Goal: Transaction & Acquisition: Purchase product/service

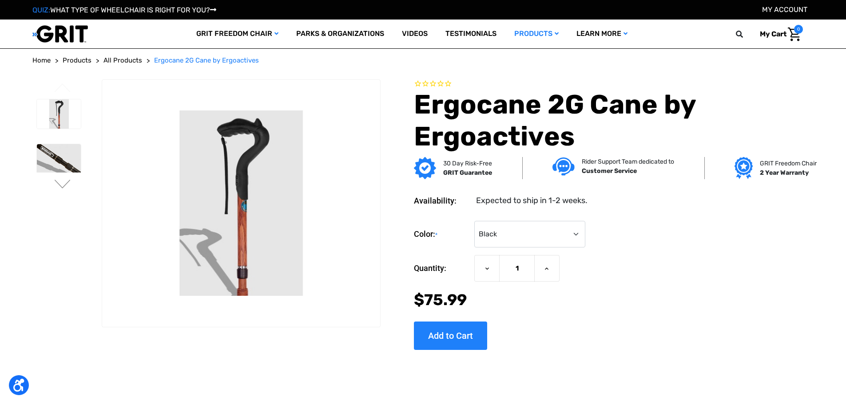
select select "574"
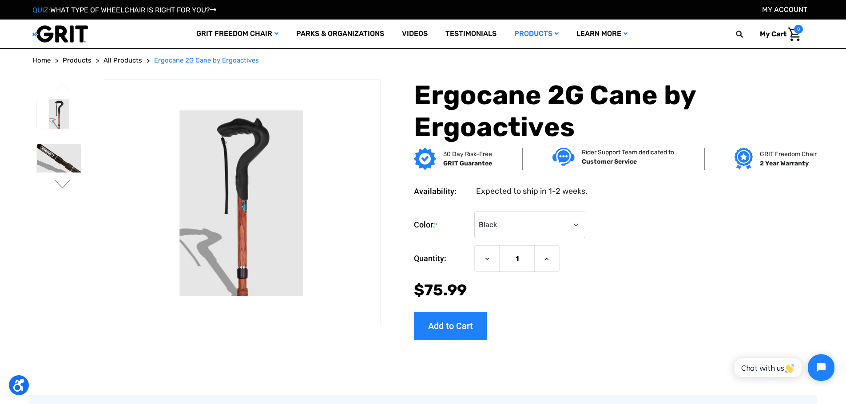
click at [642, 292] on div "Now: $75.99" at bounding box center [613, 291] width 399 height 24
click at [439, 334] on input "Add to Cart" at bounding box center [450, 326] width 73 height 28
type input "Add to Cart"
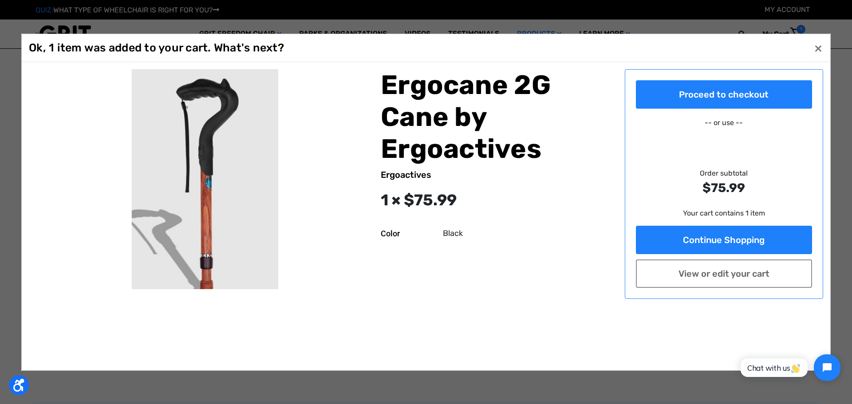
click at [737, 109] on section "Proceed to checkout -- or use -- Order subtotal $75.99 Your cart contains 1 ite…" at bounding box center [724, 184] width 199 height 230
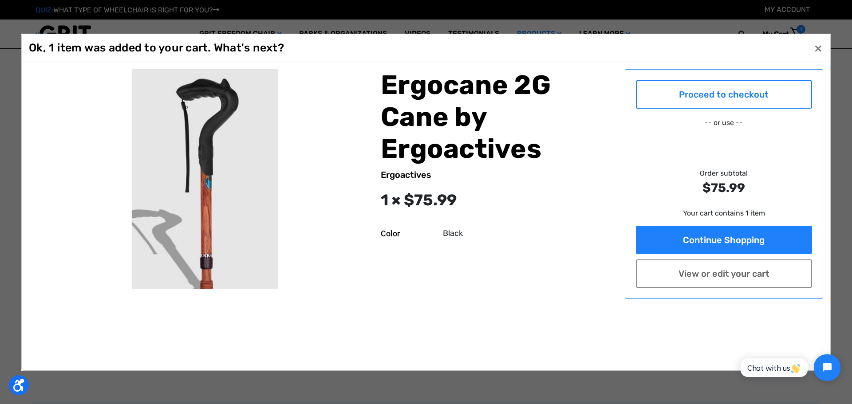
click at [735, 101] on link "Proceed to checkout" at bounding box center [724, 94] width 177 height 28
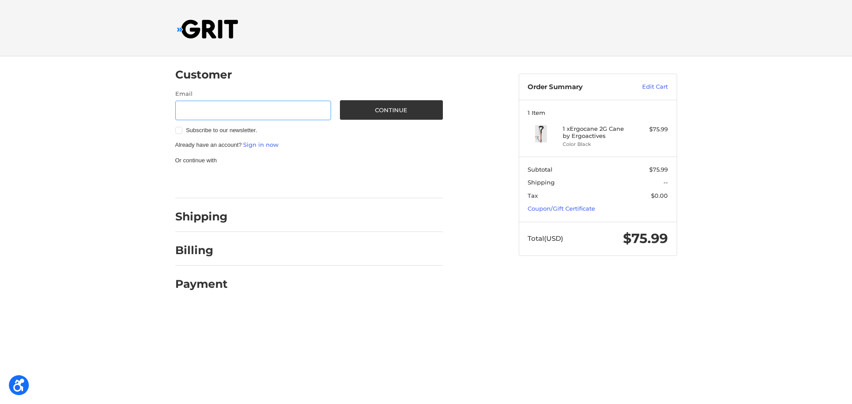
click at [210, 107] on input "Email" at bounding box center [253, 111] width 156 height 20
paste input "[EMAIL_ADDRESS][DOMAIN_NAME]"
type input "[EMAIL_ADDRESS][DOMAIN_NAME]"
click at [393, 106] on button "Continue" at bounding box center [391, 110] width 103 height 20
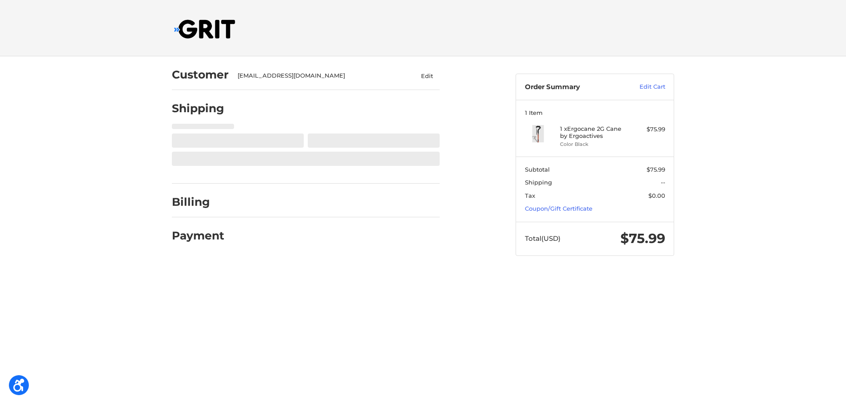
select select "US"
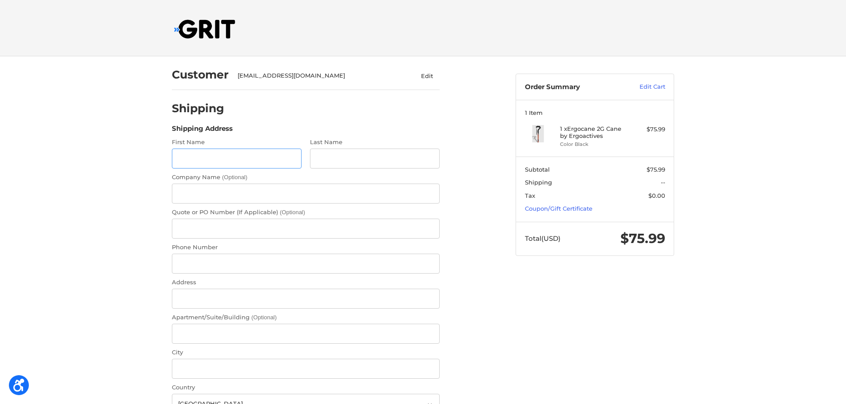
click at [221, 158] on input "First Name" at bounding box center [237, 159] width 130 height 20
paste input "[PERSON_NAME]"
click at [202, 165] on input "[PERSON_NAME]" at bounding box center [237, 159] width 130 height 20
type input "[PERSON_NAME]"
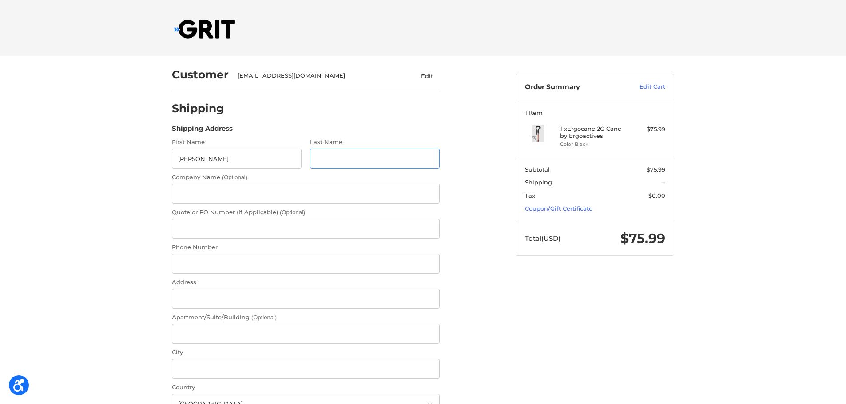
click at [417, 160] on input "Last Name" at bounding box center [375, 159] width 130 height 20
paste input "Laspas"
type input "Laspas"
paste input "6466332344"
click at [194, 265] on input "6466332344" at bounding box center [306, 264] width 268 height 20
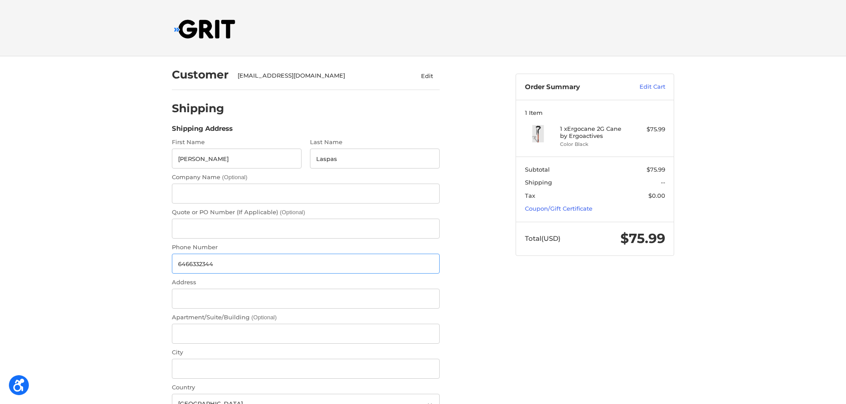
type input "6466332344"
paste input "[STREET_ADDRESS]"
click at [197, 295] on input "[STREET_ADDRESS]" at bounding box center [306, 299] width 268 height 20
type input "[STREET_ADDRESS]"
paste input "Longview"
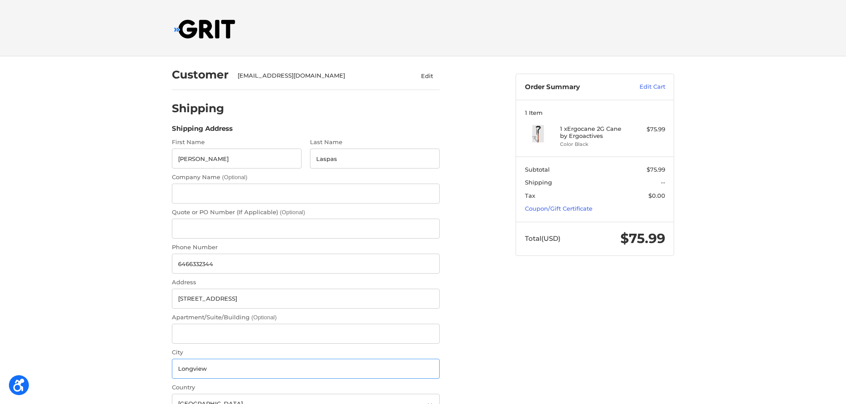
click at [186, 360] on input "Longview" at bounding box center [306, 369] width 268 height 20
type input "Longview"
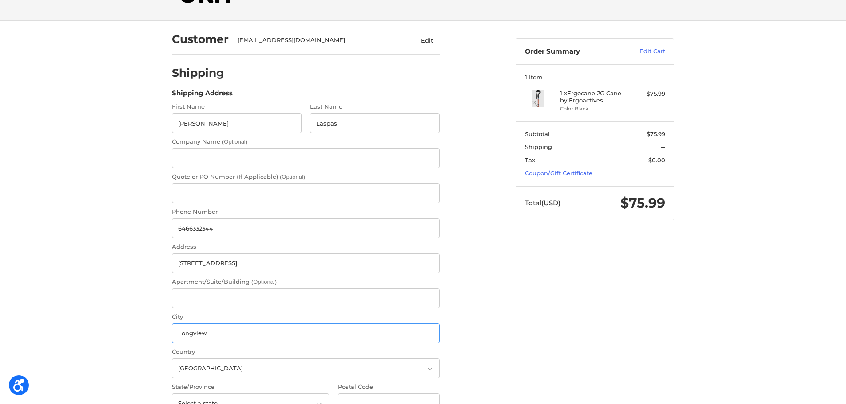
scroll to position [107, 0]
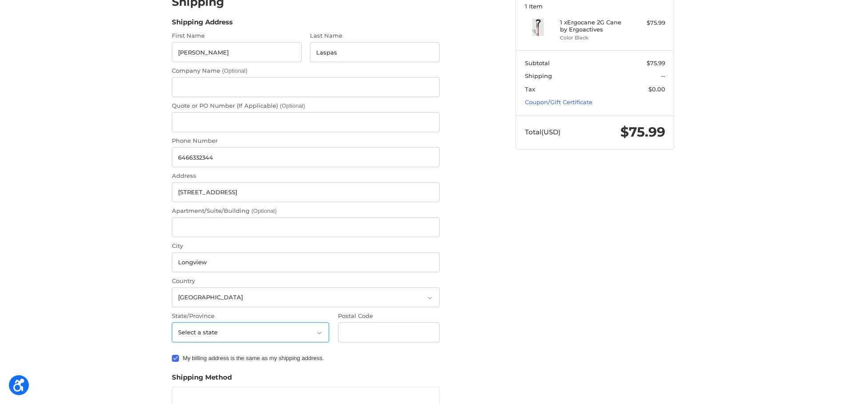
click at [229, 335] on select "Select a state [US_STATE] [US_STATE] [US_STATE] [US_STATE] [US_STATE] Armed For…" at bounding box center [250, 333] width 157 height 20
select select "[GEOGRAPHIC_DATA]"
click at [172, 323] on select "Select a state [US_STATE] [US_STATE] [US_STATE] [US_STATE] [US_STATE] Armed For…" at bounding box center [250, 333] width 157 height 20
click at [378, 336] on input "Postal Code" at bounding box center [389, 333] width 102 height 20
paste input "75604"
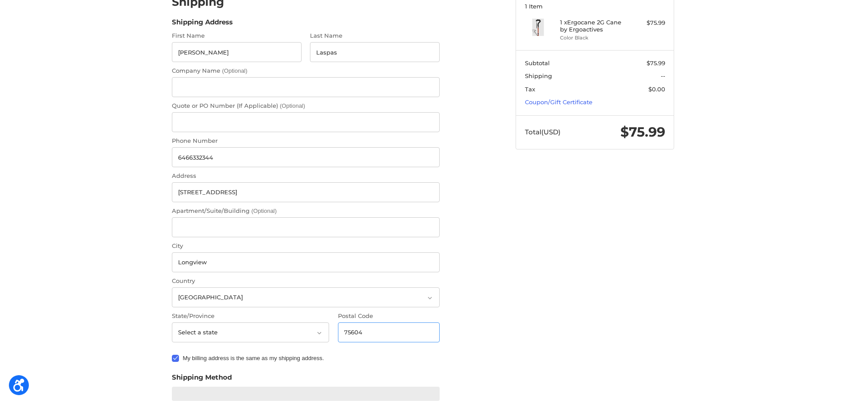
type input "75604"
click at [174, 363] on div "My billing address is the same as my shipping address." at bounding box center [306, 360] width 268 height 12
click at [178, 358] on label "My billing address is the same as my shipping address." at bounding box center [306, 358] width 268 height 7
click at [172, 355] on input "My billing address is the same as my shipping address." at bounding box center [172, 354] width 0 height 0
checkbox input "false"
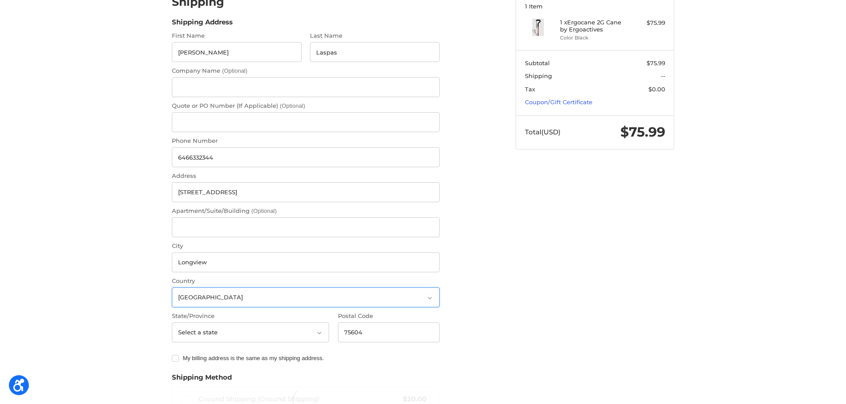
radio input "true"
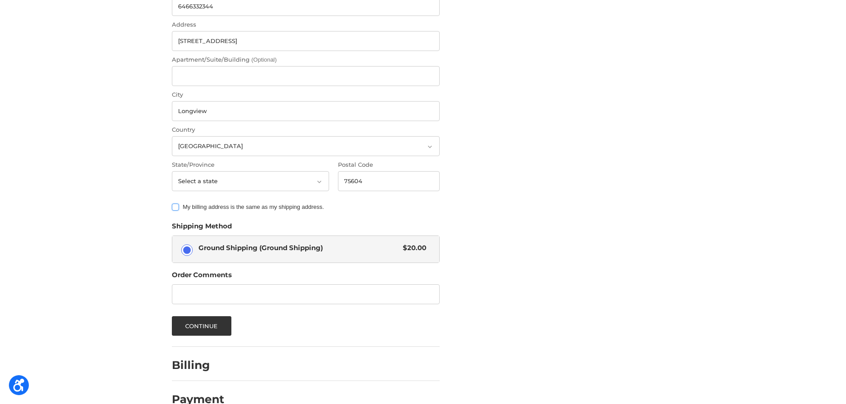
scroll to position [266, 0]
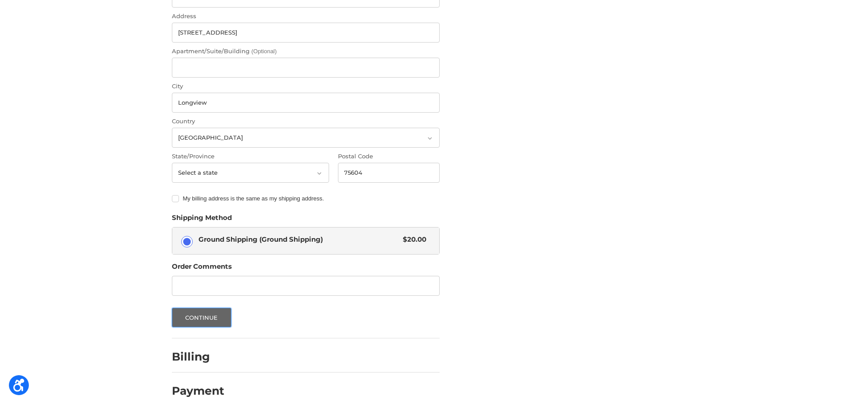
click at [200, 323] on button "Continue" at bounding box center [201, 318] width 59 height 20
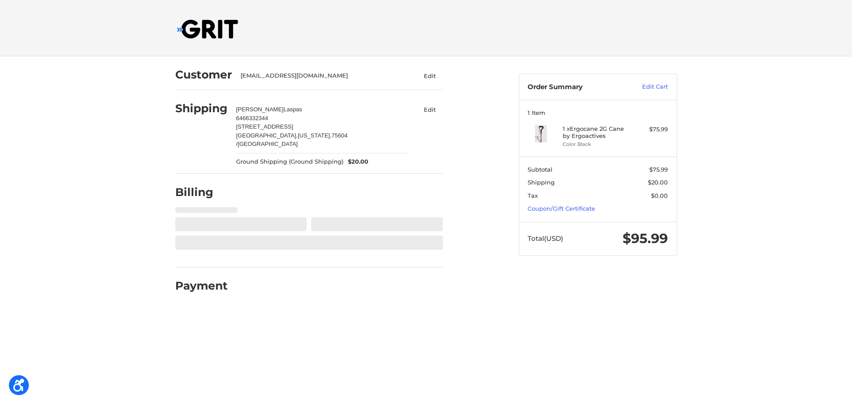
select select "US"
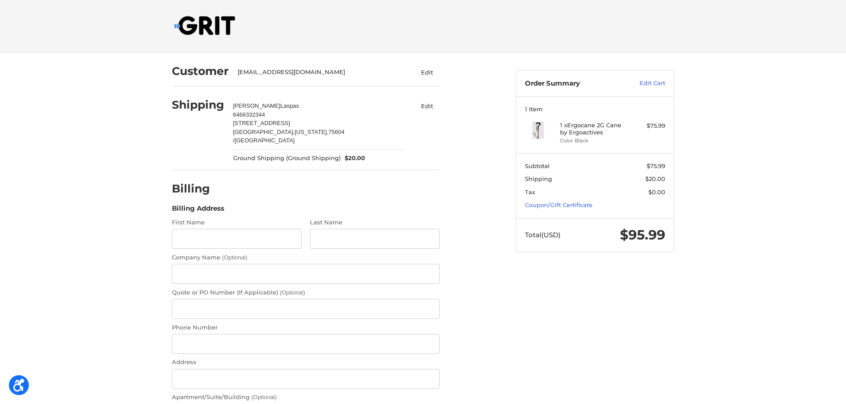
scroll to position [84, 0]
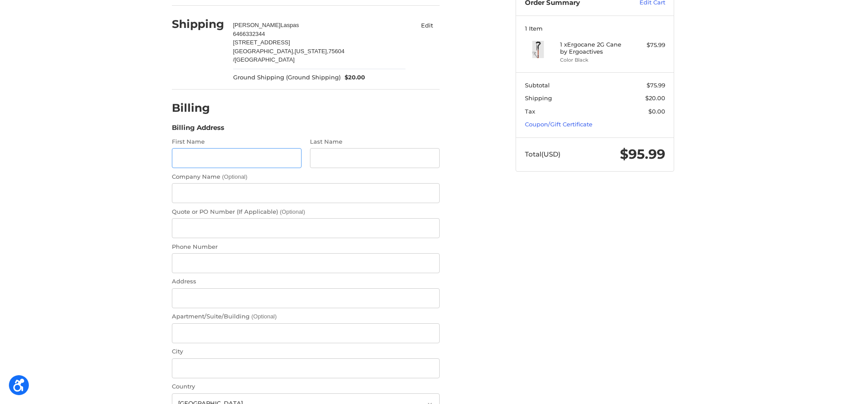
drag, startPoint x: 173, startPoint y: 149, endPoint x: 178, endPoint y: 150, distance: 5.5
click at [173, 149] on input "First Name" at bounding box center [237, 158] width 130 height 20
type input "[PERSON_NAME]"
type input "Laspas"
type input "[STREET_ADDRESS]"
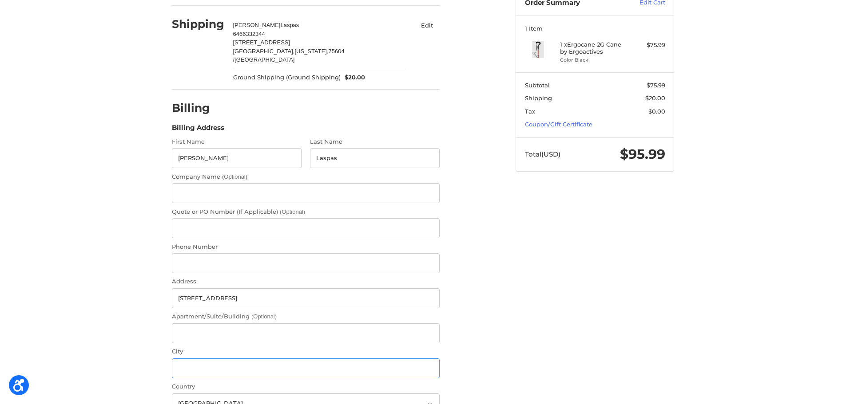
type input "[GEOGRAPHIC_DATA]"
select select "IL"
type input "60626"
click at [206, 256] on input "Phone Number" at bounding box center [306, 263] width 268 height 20
paste input "6466332344"
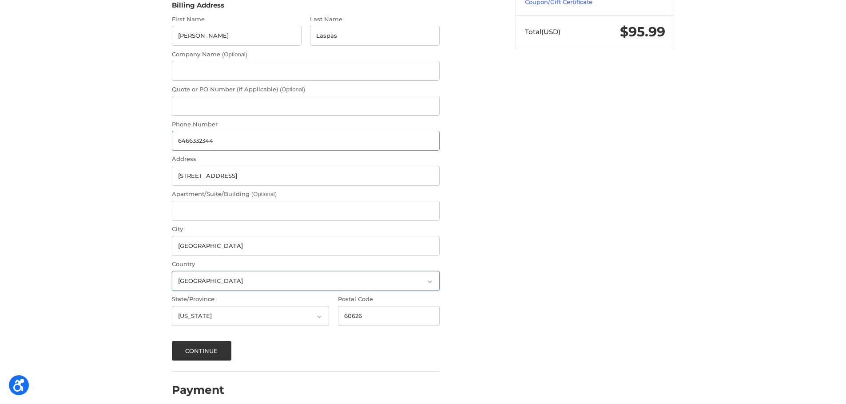
scroll to position [208, 0]
type input "6466332344"
click at [193, 340] on button "Continue" at bounding box center [201, 350] width 59 height 20
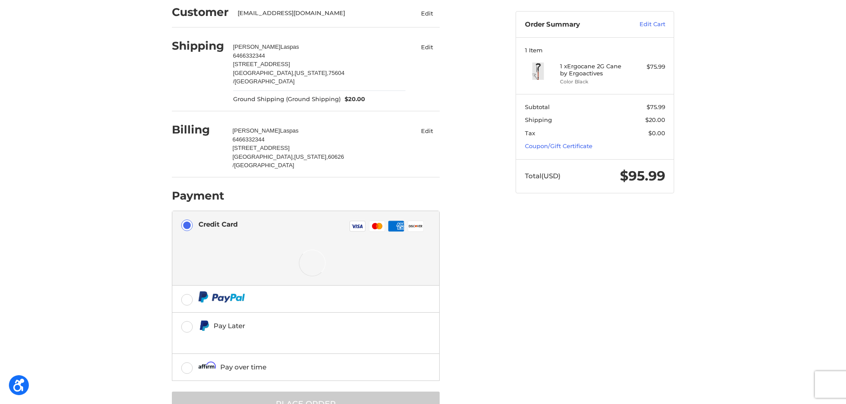
scroll to position [77, 0]
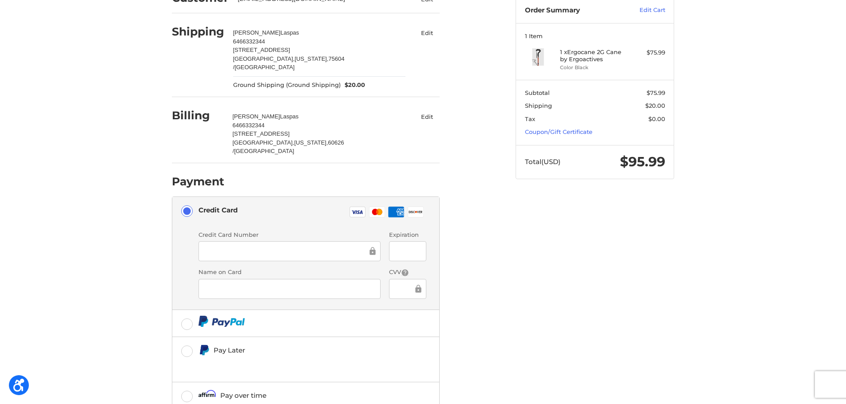
click at [258, 241] on div at bounding box center [289, 251] width 182 height 20
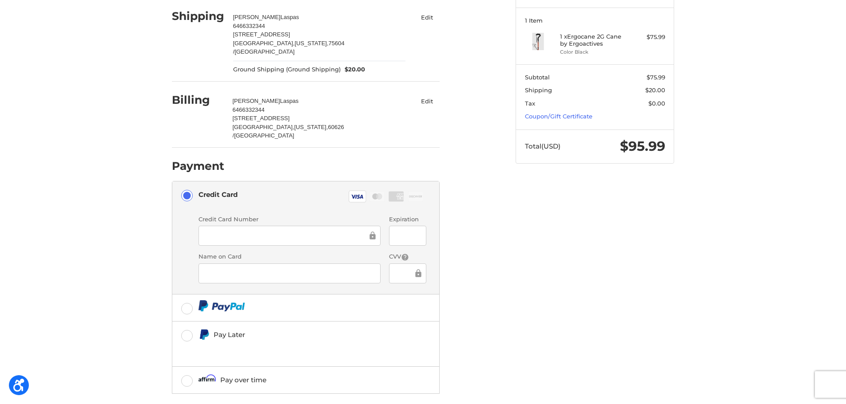
scroll to position [119, 0]
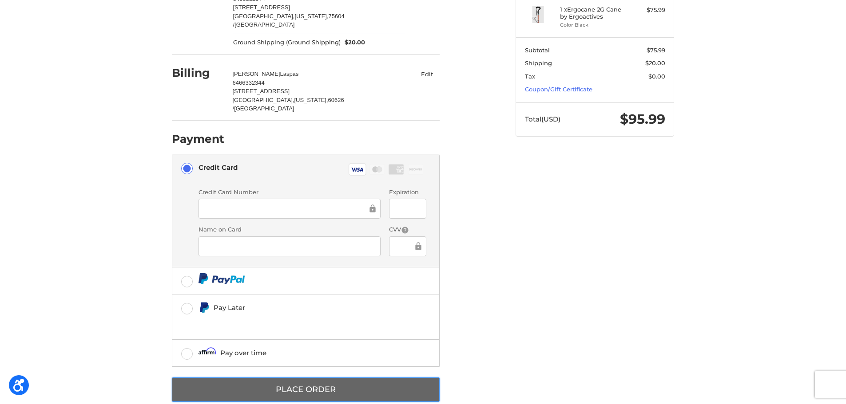
click at [295, 378] on button "Place Order" at bounding box center [306, 390] width 268 height 24
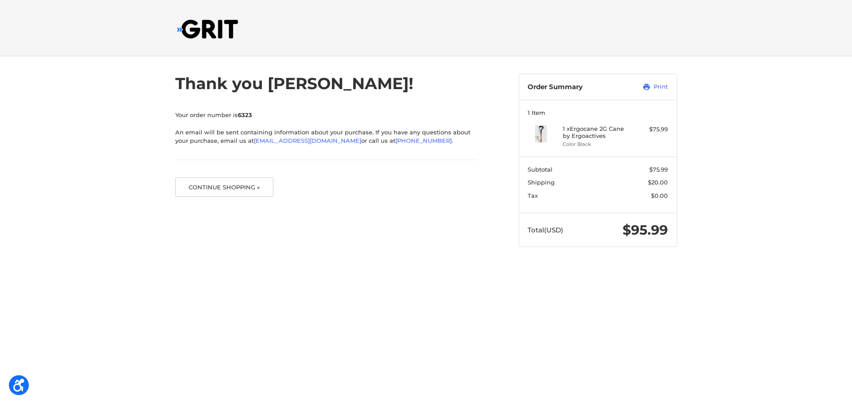
click at [245, 111] on strong "6323" at bounding box center [245, 114] width 14 height 7
copy strong "6323"
